Goal: Task Accomplishment & Management: Use online tool/utility

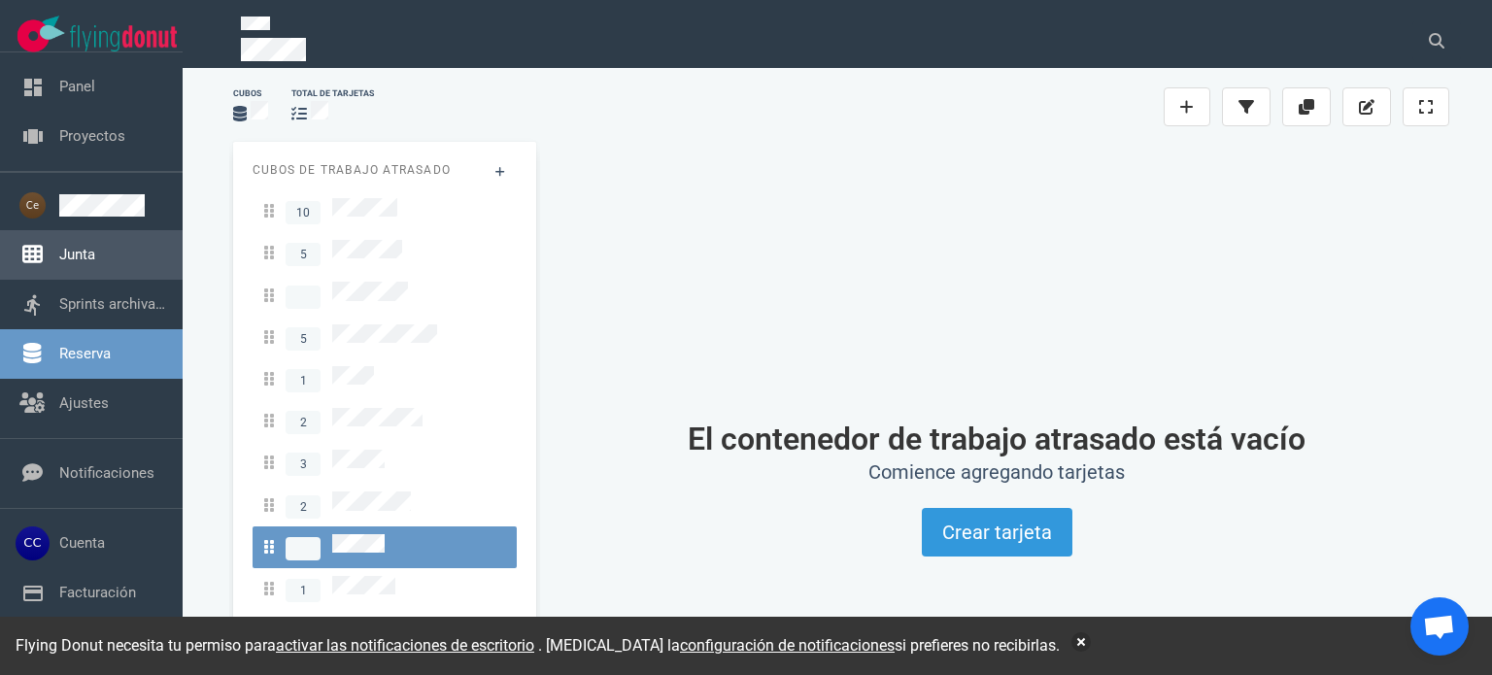
click at [84, 263] on link "Junta" at bounding box center [77, 254] width 36 height 17
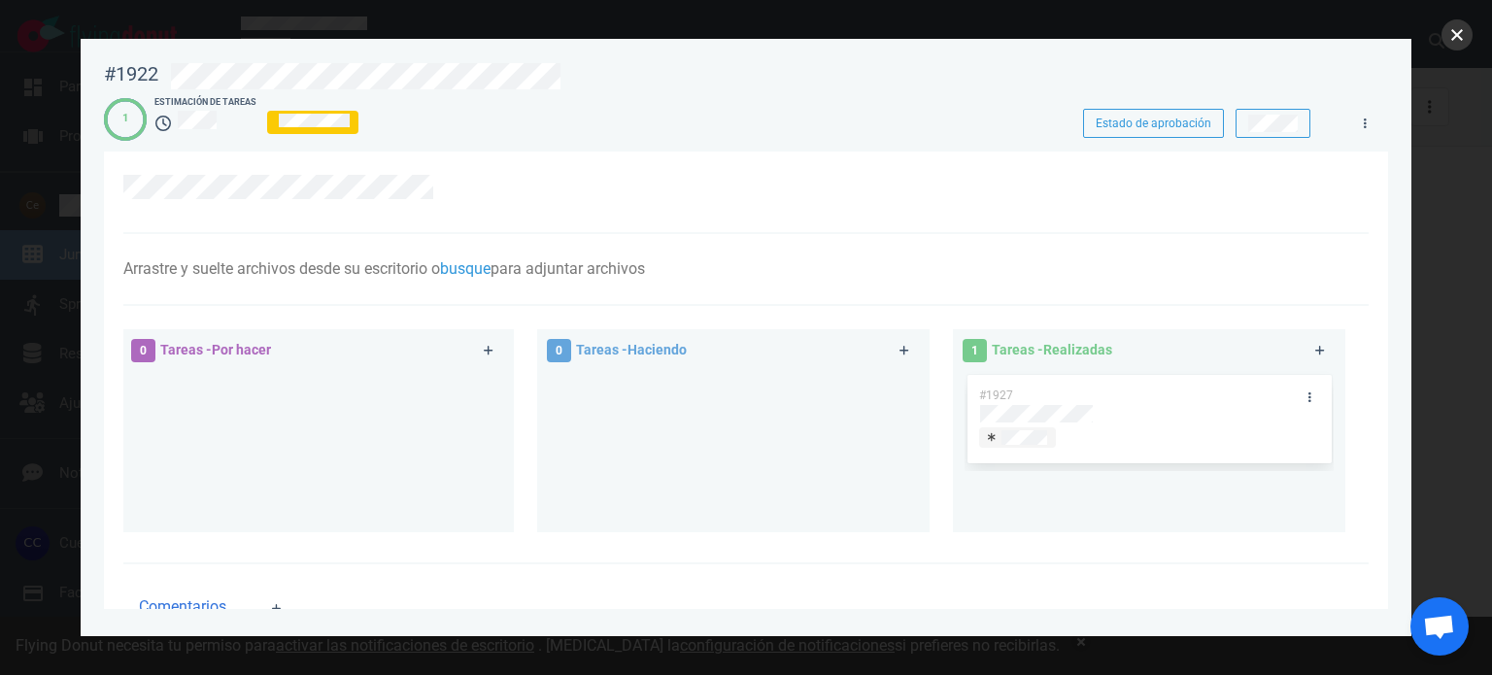
click at [1464, 37] on button "cerca" at bounding box center [1456, 34] width 31 height 31
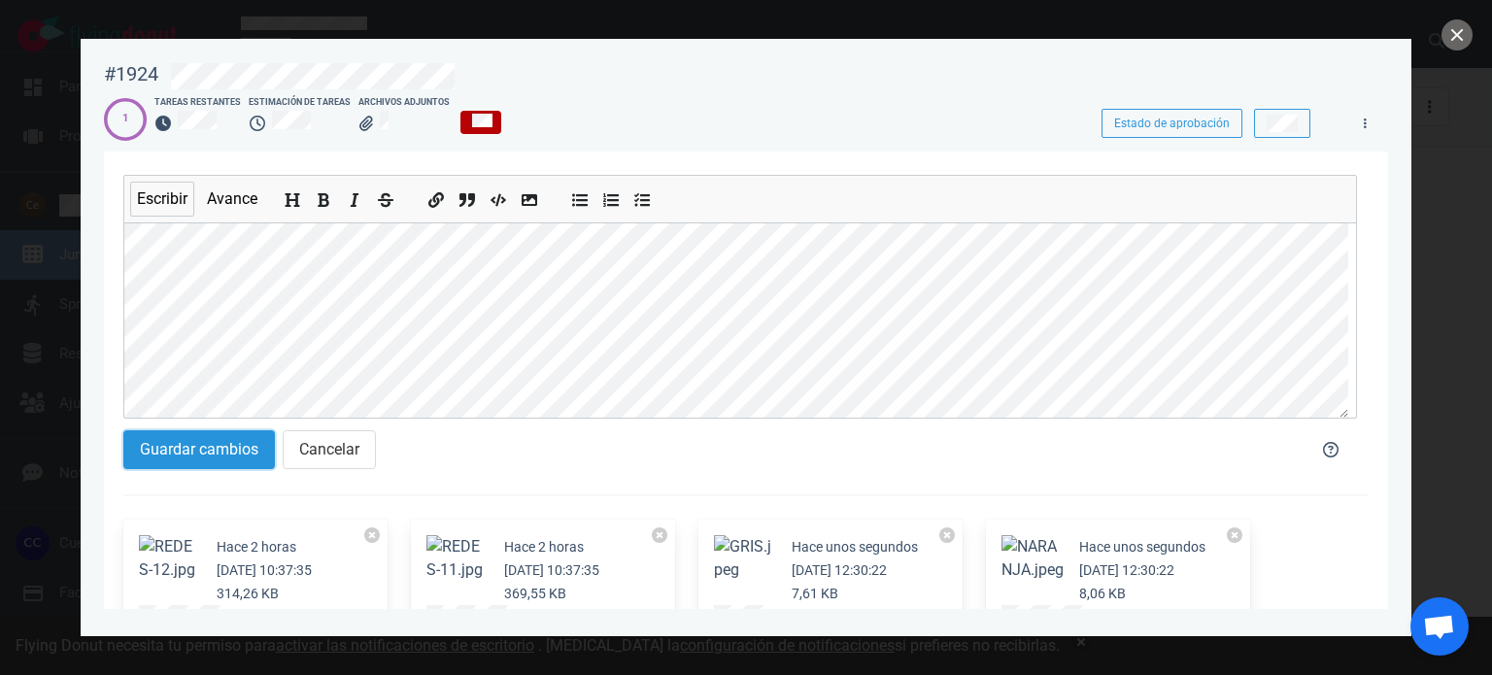
click at [217, 447] on font "Guardar cambios" at bounding box center [199, 449] width 118 height 18
